Goal: Find specific page/section: Find specific page/section

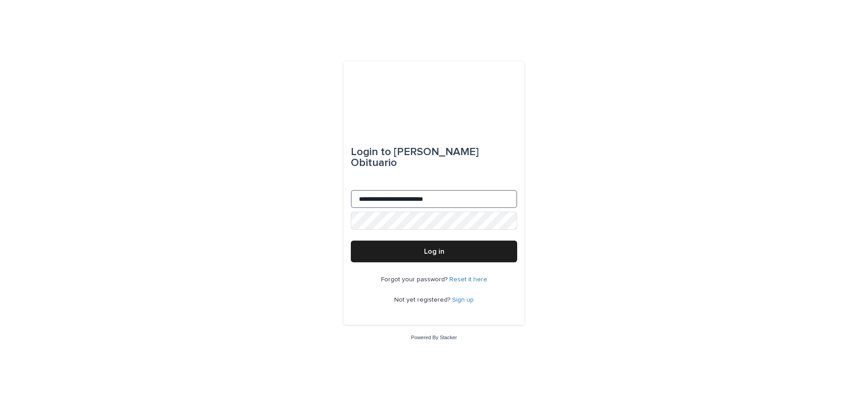
drag, startPoint x: 376, startPoint y: 193, endPoint x: 393, endPoint y: 227, distance: 38.2
click at [376, 193] on input "**********" at bounding box center [434, 199] width 166 height 18
type input "**********"
click at [424, 251] on button "Log in" at bounding box center [434, 252] width 166 height 22
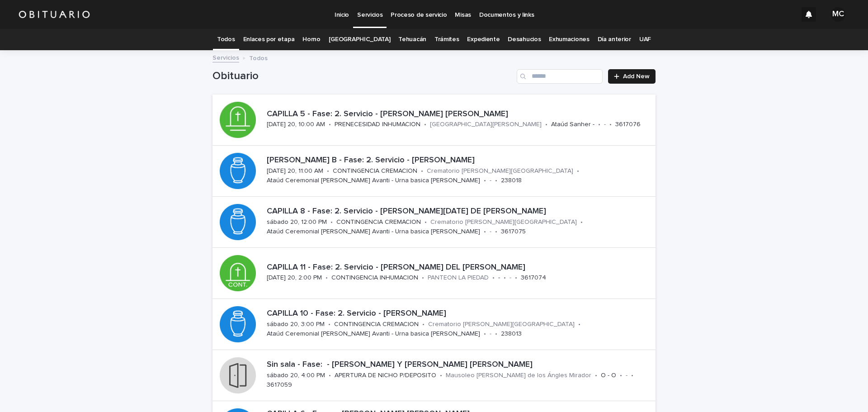
click at [370, 38] on link "[GEOGRAPHIC_DATA]" at bounding box center [360, 39] width 62 height 21
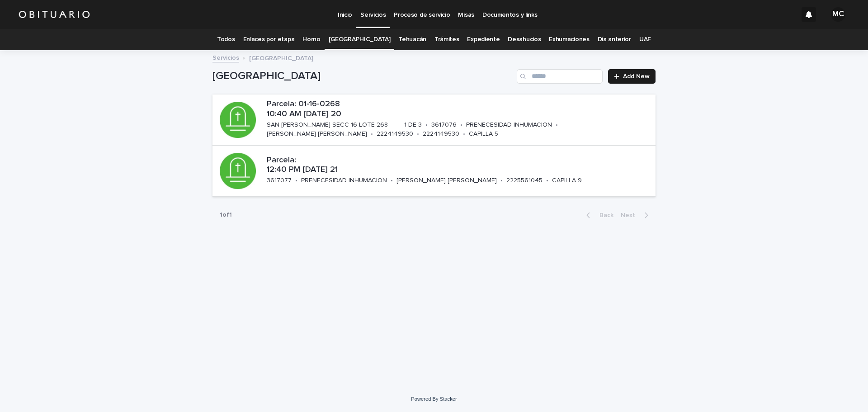
click at [470, 41] on link "Expediente" at bounding box center [483, 39] width 33 height 21
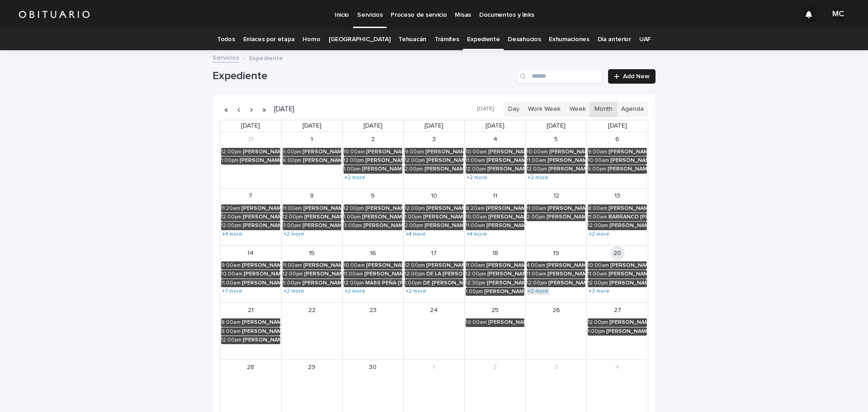
click at [534, 291] on link "+2 more" at bounding box center [538, 291] width 23 height 7
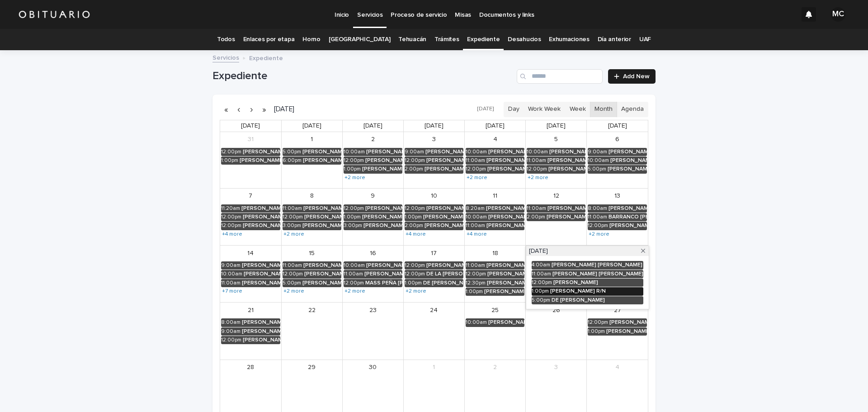
click at [559, 291] on div "[PERSON_NAME] R/N" at bounding box center [596, 291] width 93 height 6
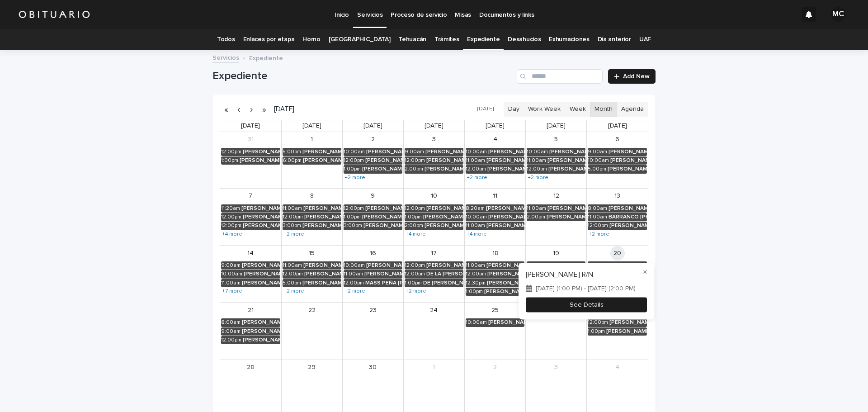
click at [526, 307] on button "See Details" at bounding box center [586, 304] width 121 height 15
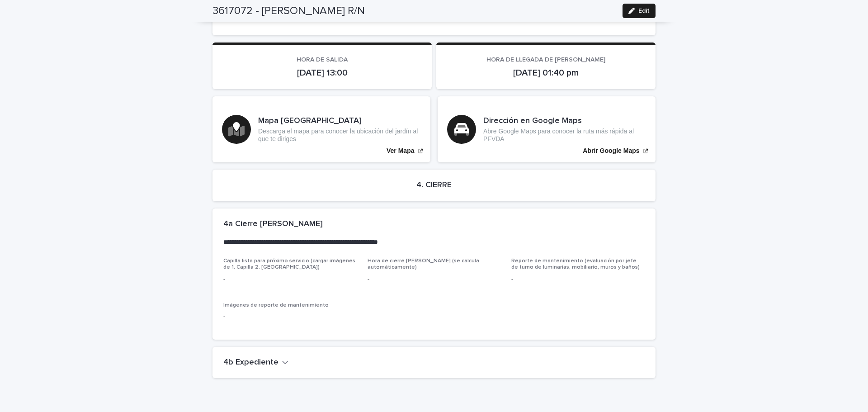
scroll to position [1529, 0]
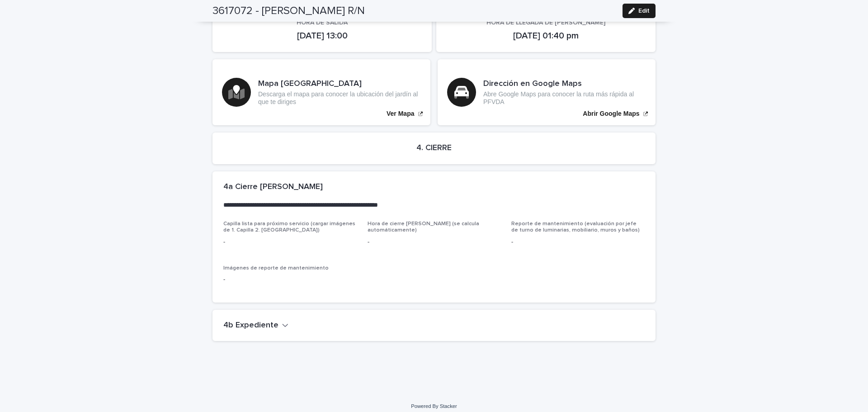
click at [261, 321] on h2 "4b Expediente" at bounding box center [250, 326] width 55 height 10
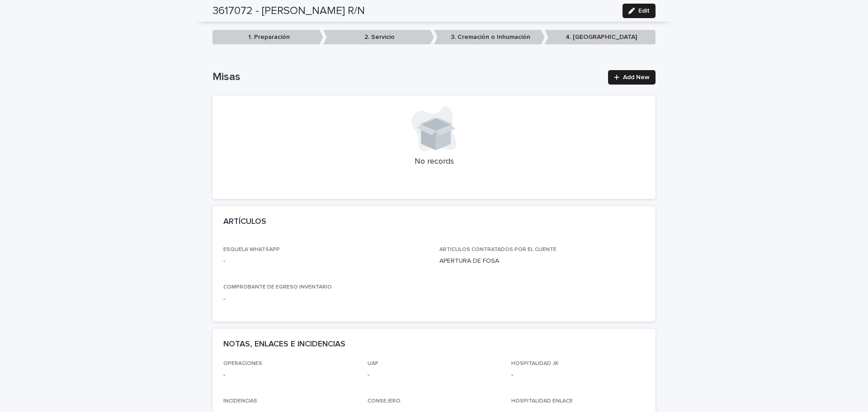
scroll to position [0, 0]
